Goal: Browse casually: Explore the website without a specific task or goal

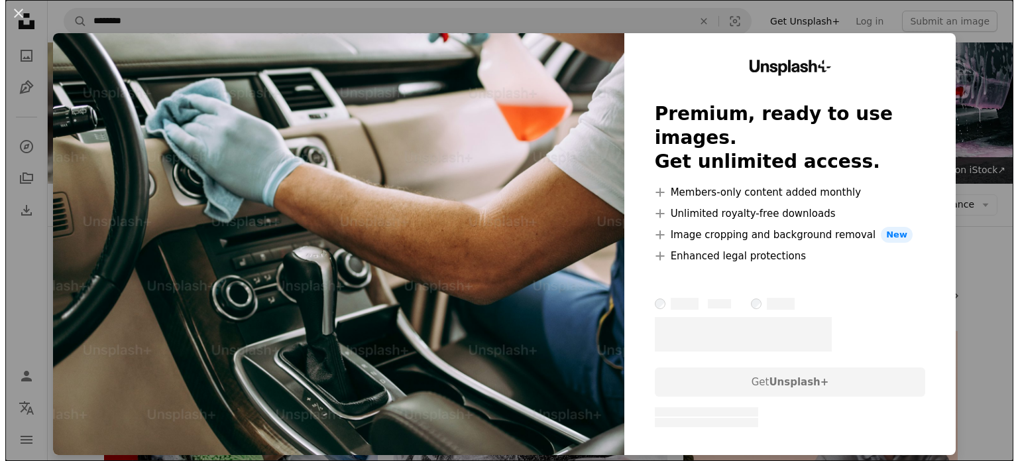
scroll to position [861, 0]
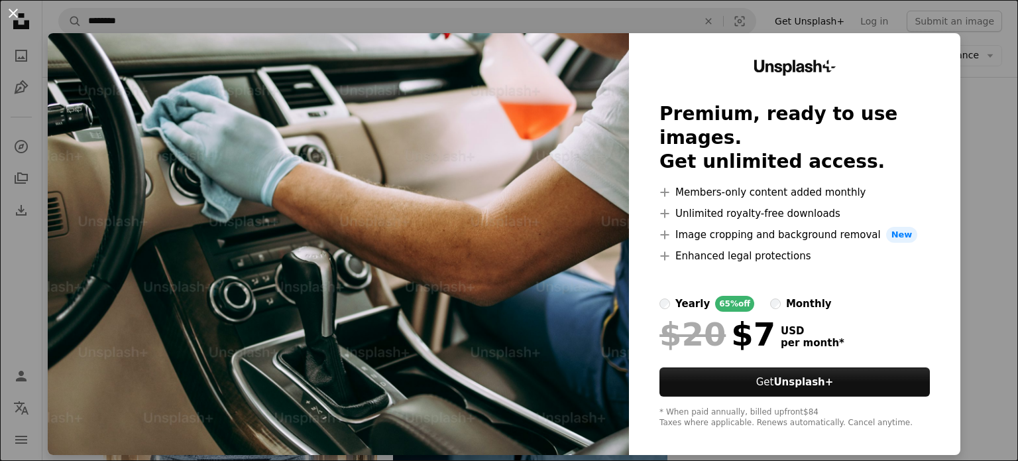
click at [16, 11] on button "An X shape" at bounding box center [13, 13] width 16 height 16
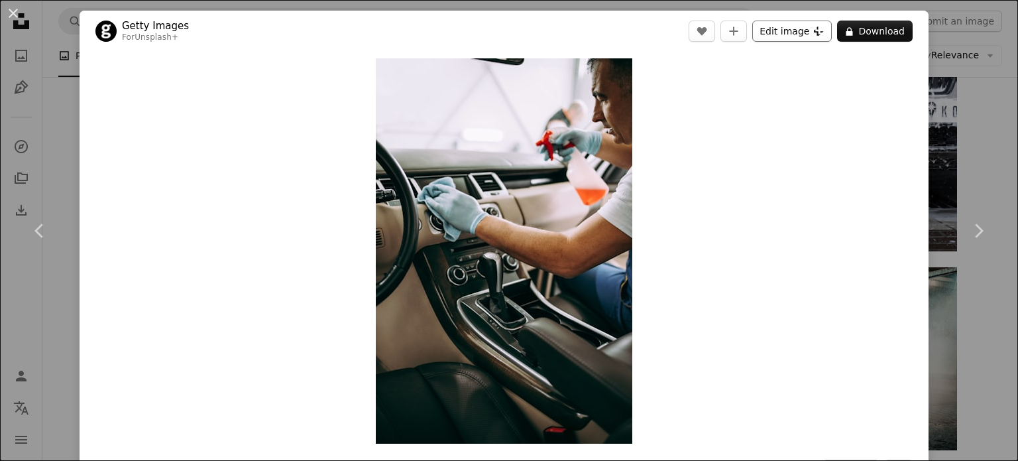
click at [775, 34] on button "Edit image Plus sign for Unsplash+" at bounding box center [792, 31] width 80 height 21
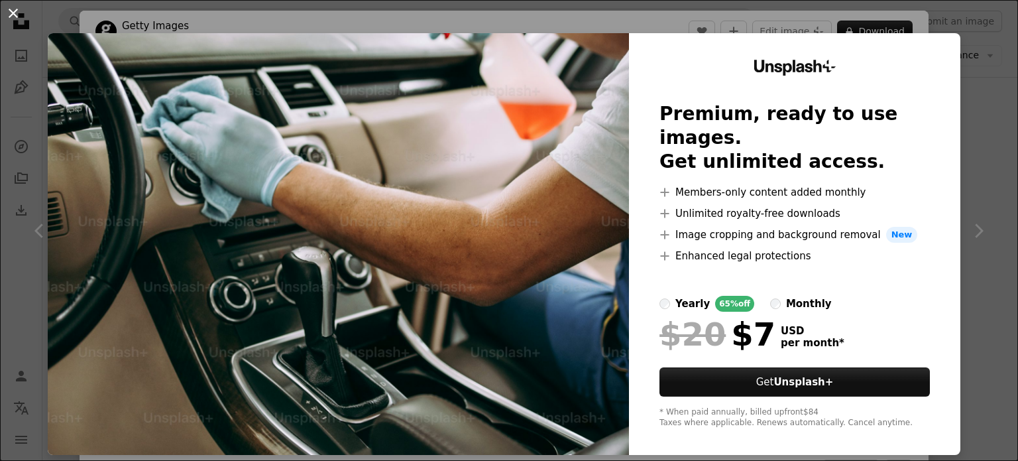
click at [16, 7] on button "An X shape" at bounding box center [13, 13] width 16 height 16
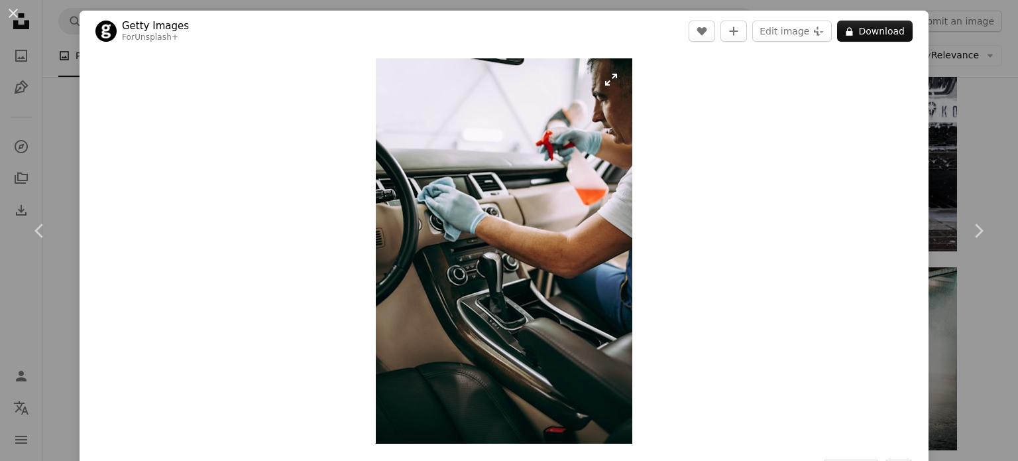
click at [475, 220] on img "Zoom in on this image" at bounding box center [504, 250] width 256 height 385
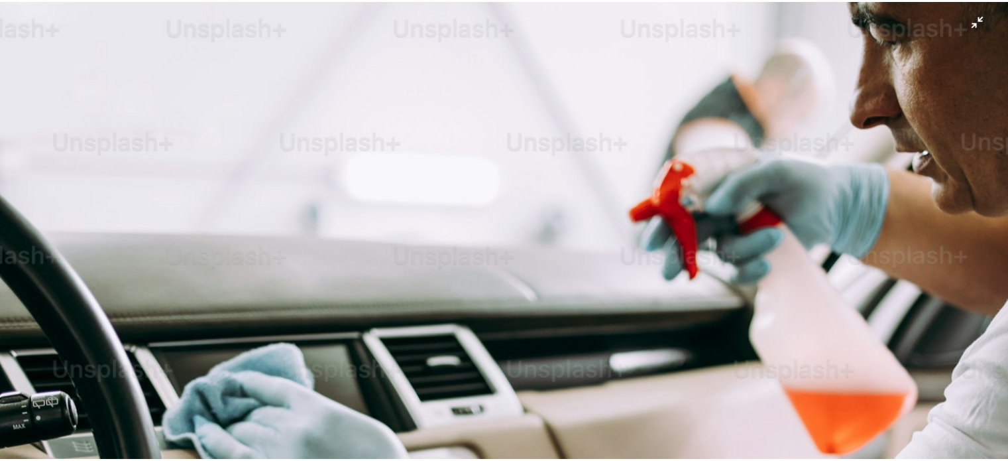
scroll to position [55, 0]
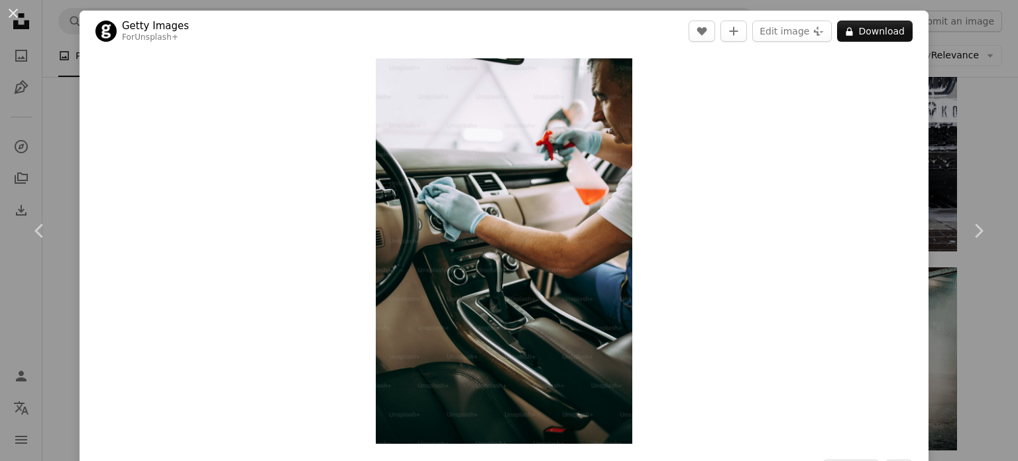
click at [58, 139] on div "An X shape Chevron left Chevron right Getty Images For Unsplash+ A heart A plus…" at bounding box center [509, 230] width 1018 height 461
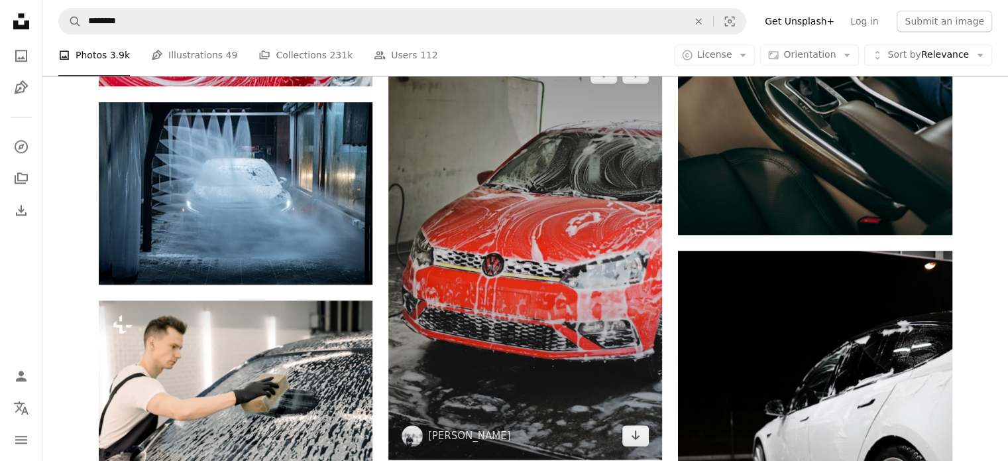
scroll to position [1590, 0]
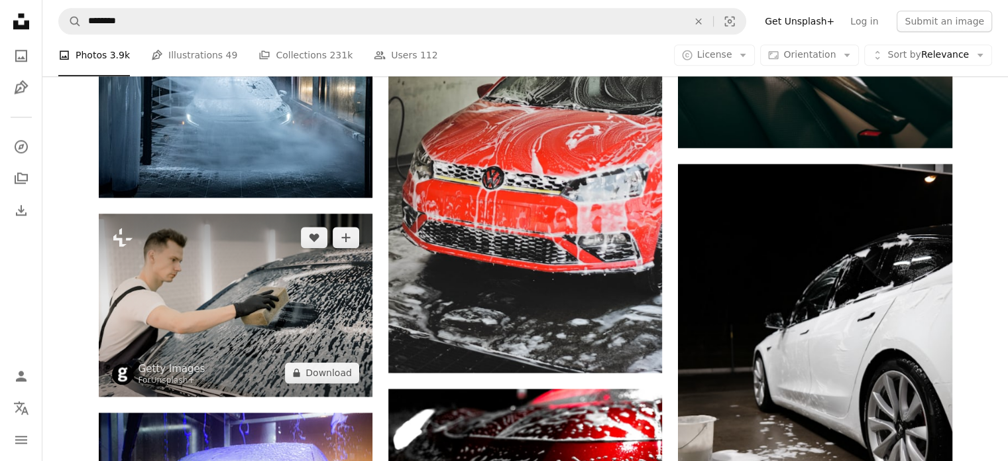
click at [252, 213] on img at bounding box center [236, 304] width 274 height 182
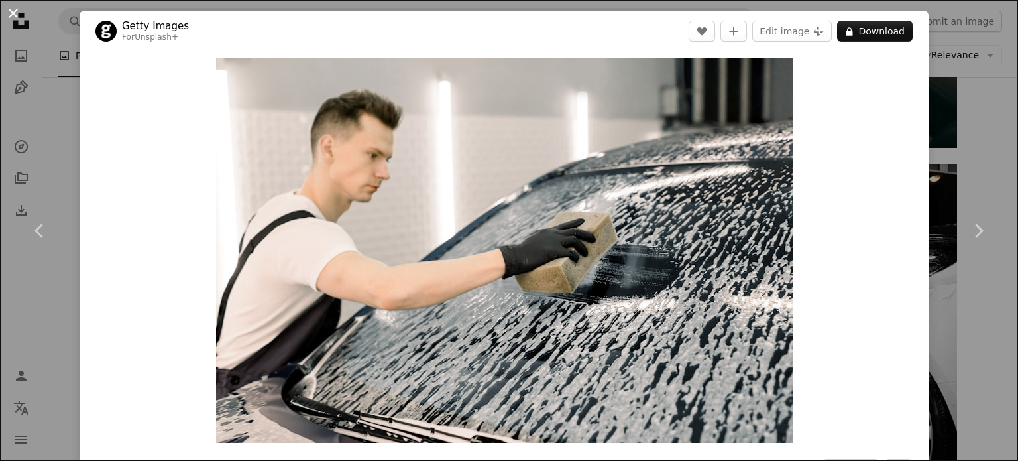
click at [9, 11] on button "An X shape" at bounding box center [13, 13] width 16 height 16
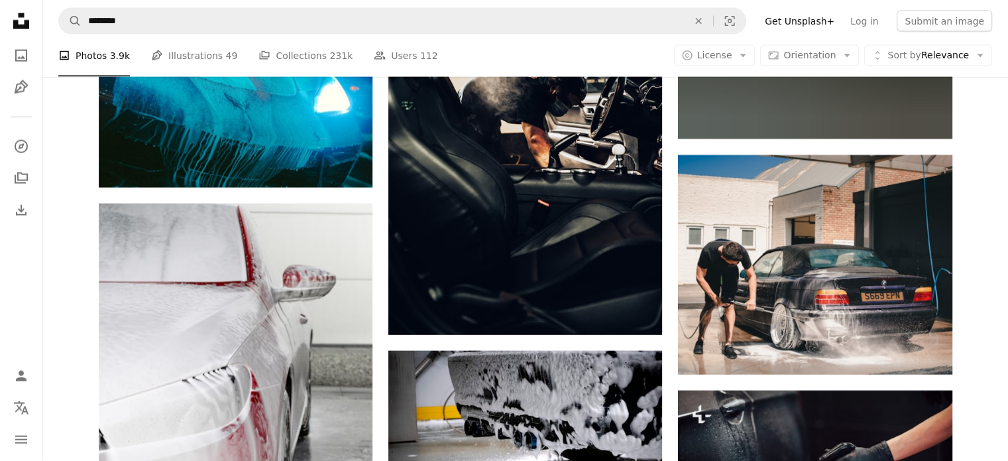
scroll to position [3114, 0]
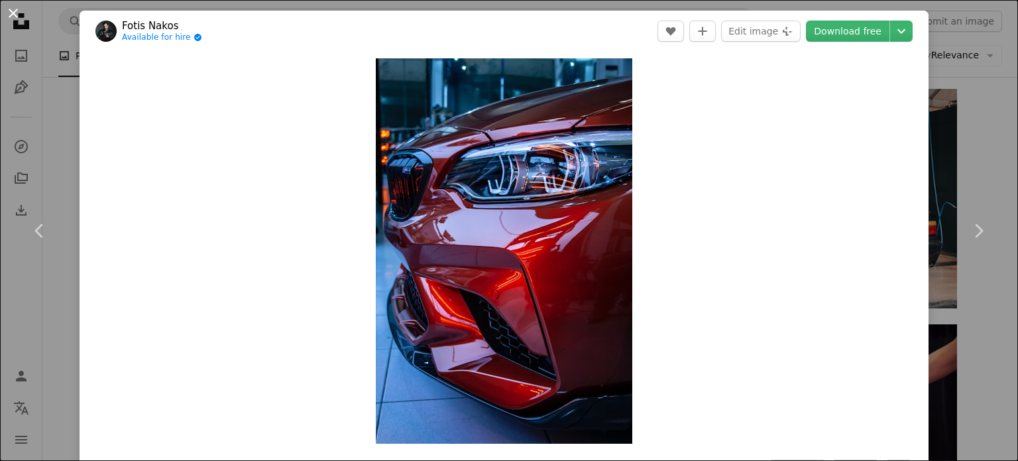
click at [11, 17] on button "An X shape" at bounding box center [13, 13] width 16 height 16
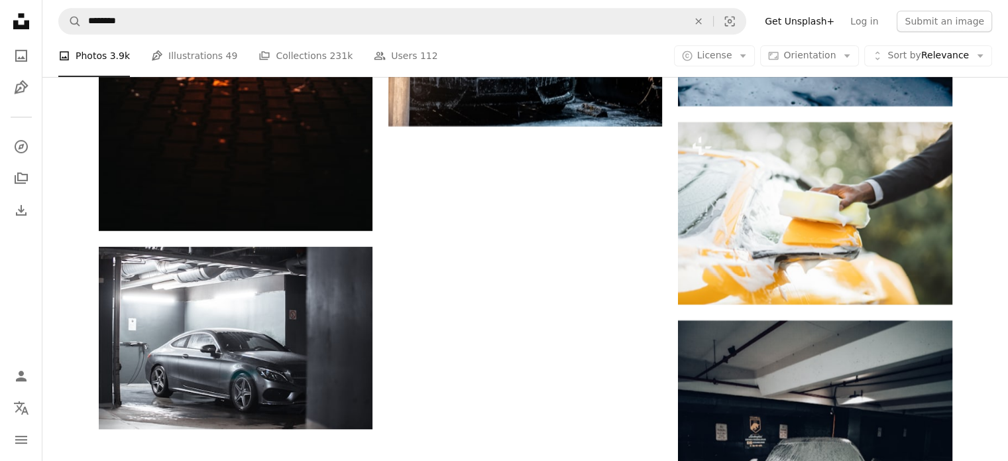
scroll to position [5698, 0]
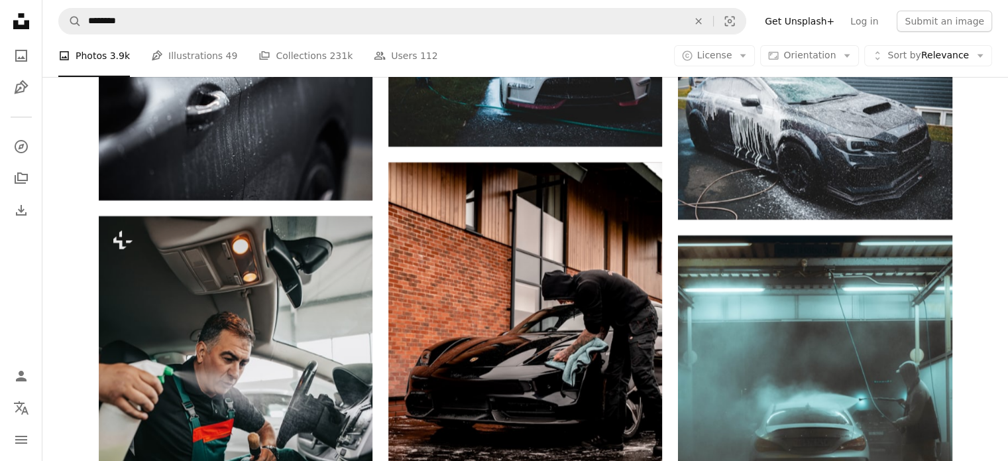
scroll to position [10138, 0]
